Goal: Unclear

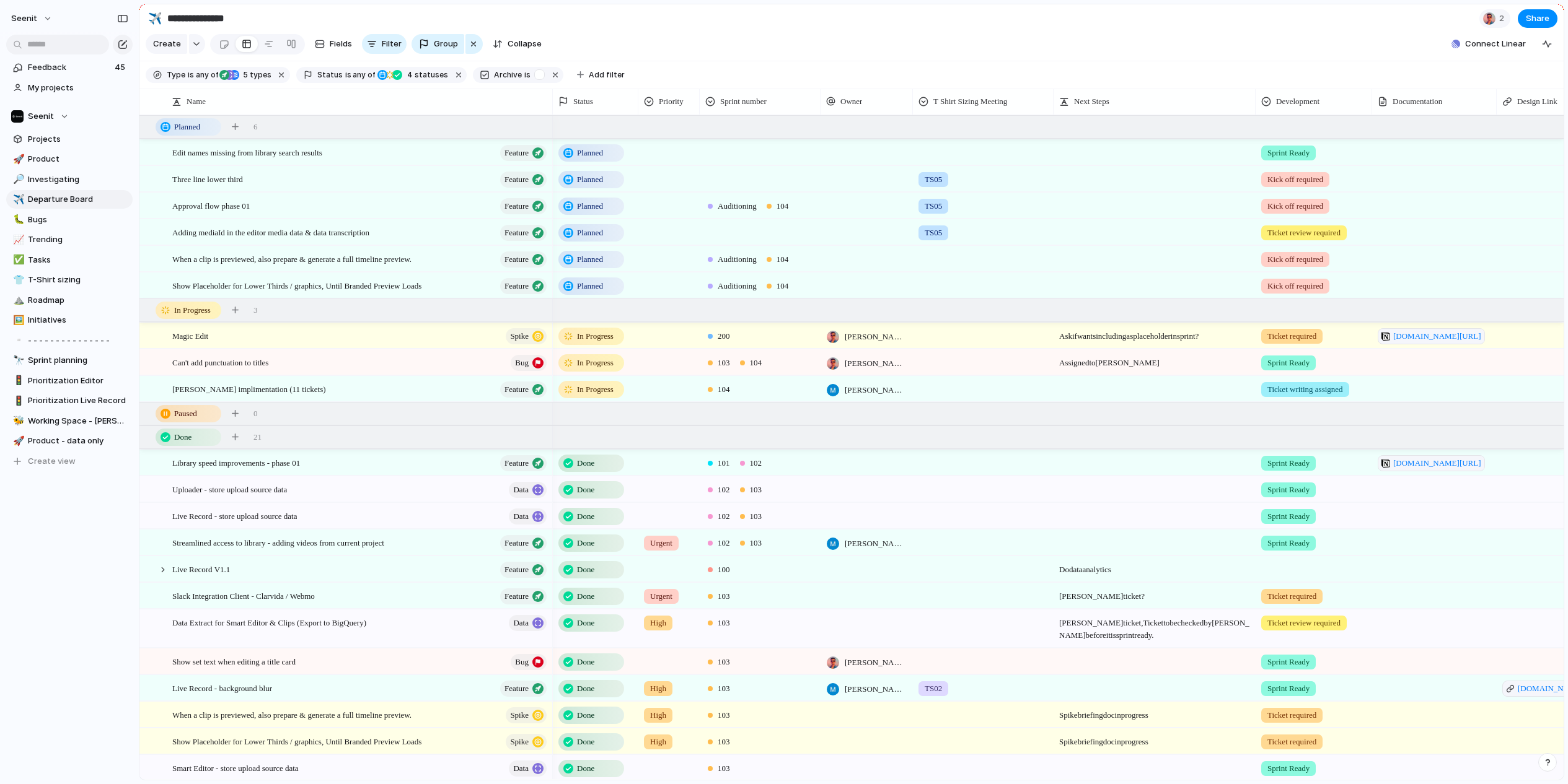
click at [551, 102] on div at bounding box center [552, 102] width 7 height 26
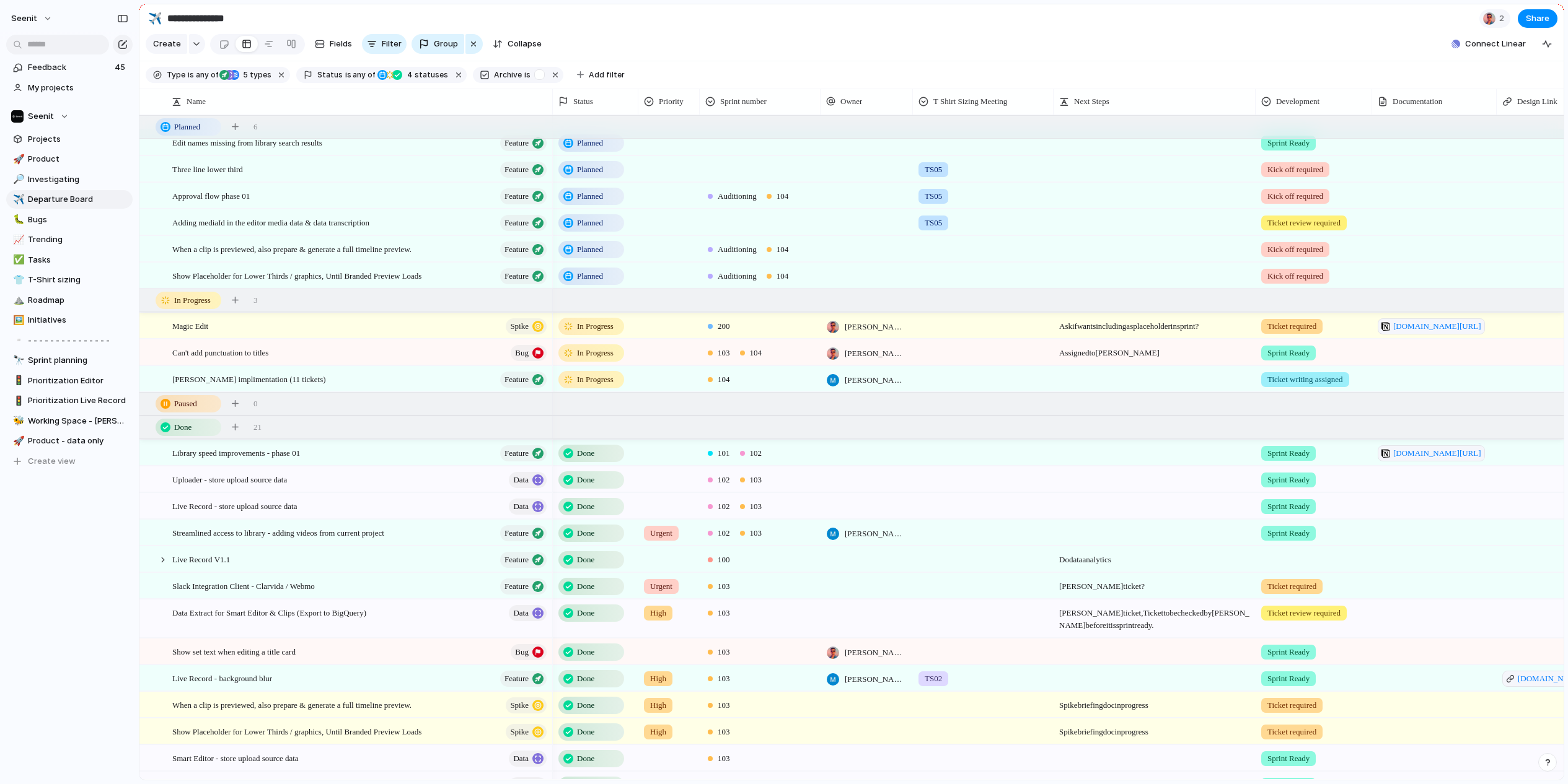
scroll to position [9, 0]
